Goal: Check status

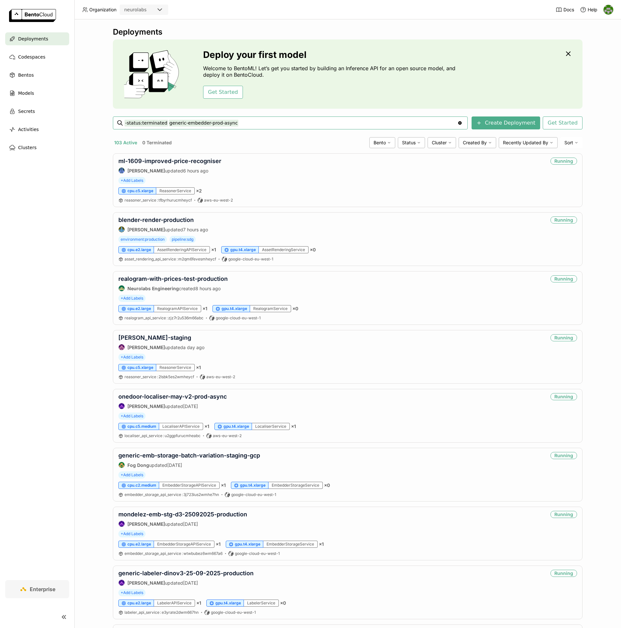
type input "-status:terminated generic-embedder-prod-async"
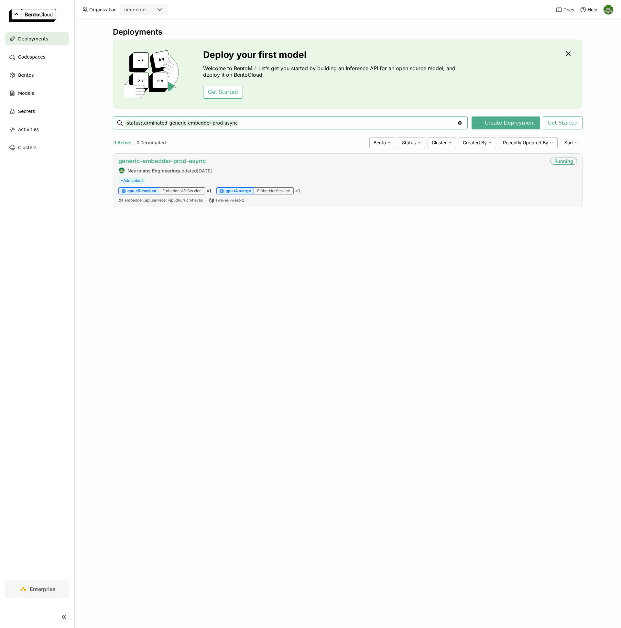
click at [181, 162] on link "generic-embedder-prod-async" at bounding box center [161, 161] width 87 height 7
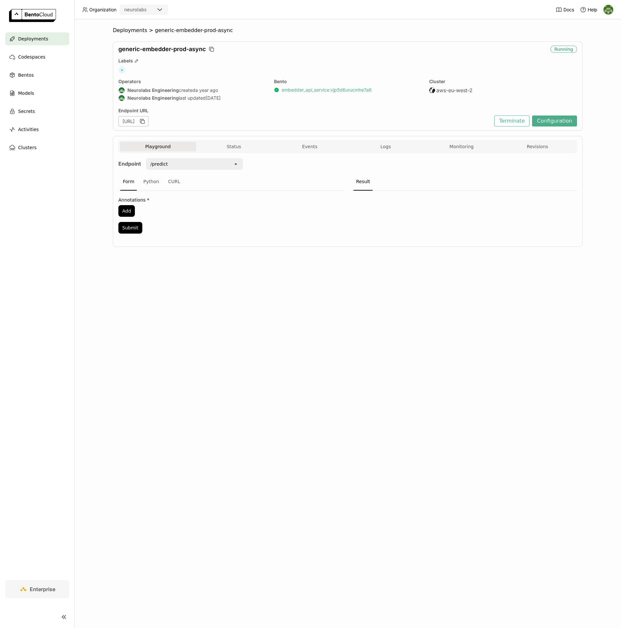
click at [319, 89] on link "embedder_api_service : vjp5d6urucmhe7a6" at bounding box center [327, 90] width 90 height 6
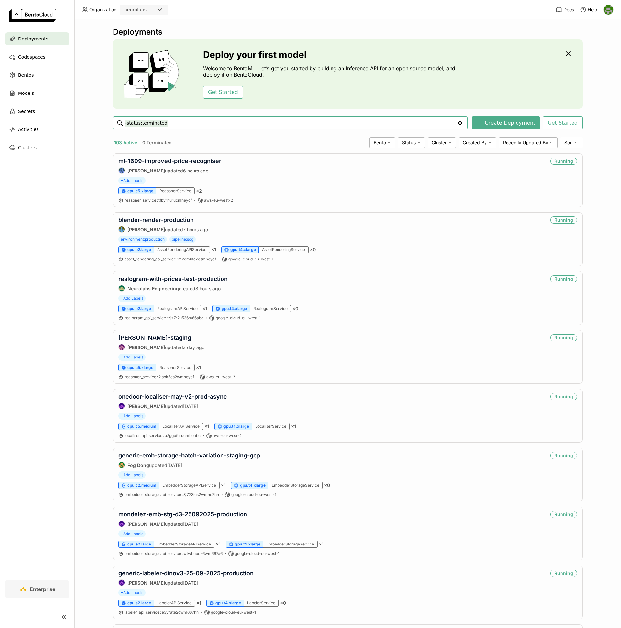
paste input "generic-labeller-prod"
type input "-status:terminated generic-labeller-prod"
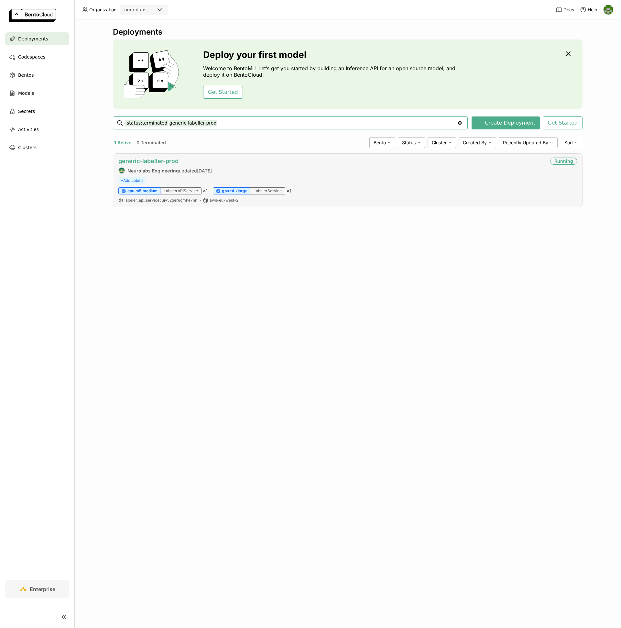
click at [167, 163] on link "generic-labeller-prod" at bounding box center [148, 161] width 60 height 7
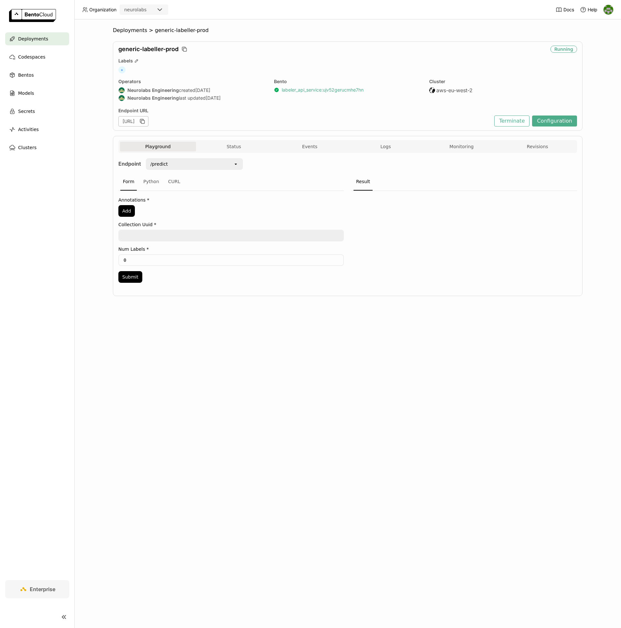
click at [319, 89] on link "labeler_api_service : ujv52gerucmhe7hn" at bounding box center [323, 90] width 82 height 6
